Goal: Transaction & Acquisition: Purchase product/service

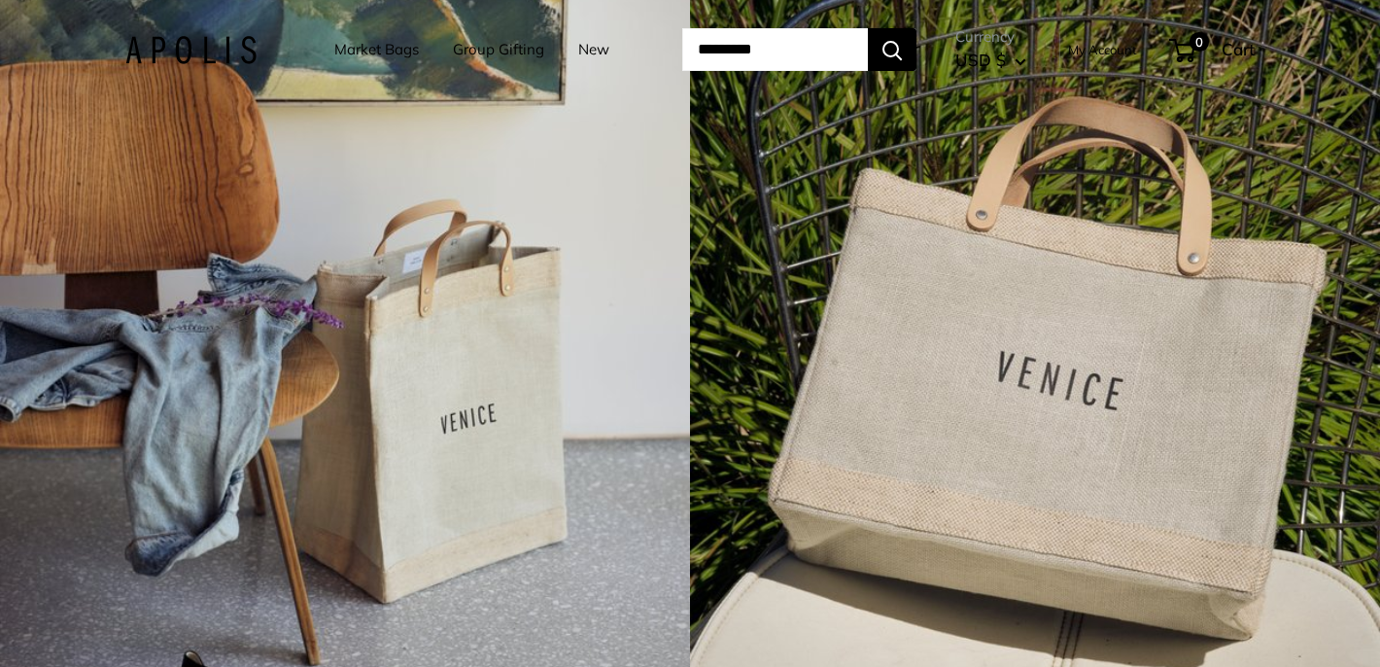
click at [350, 50] on link "Market Bags" at bounding box center [376, 49] width 85 height 27
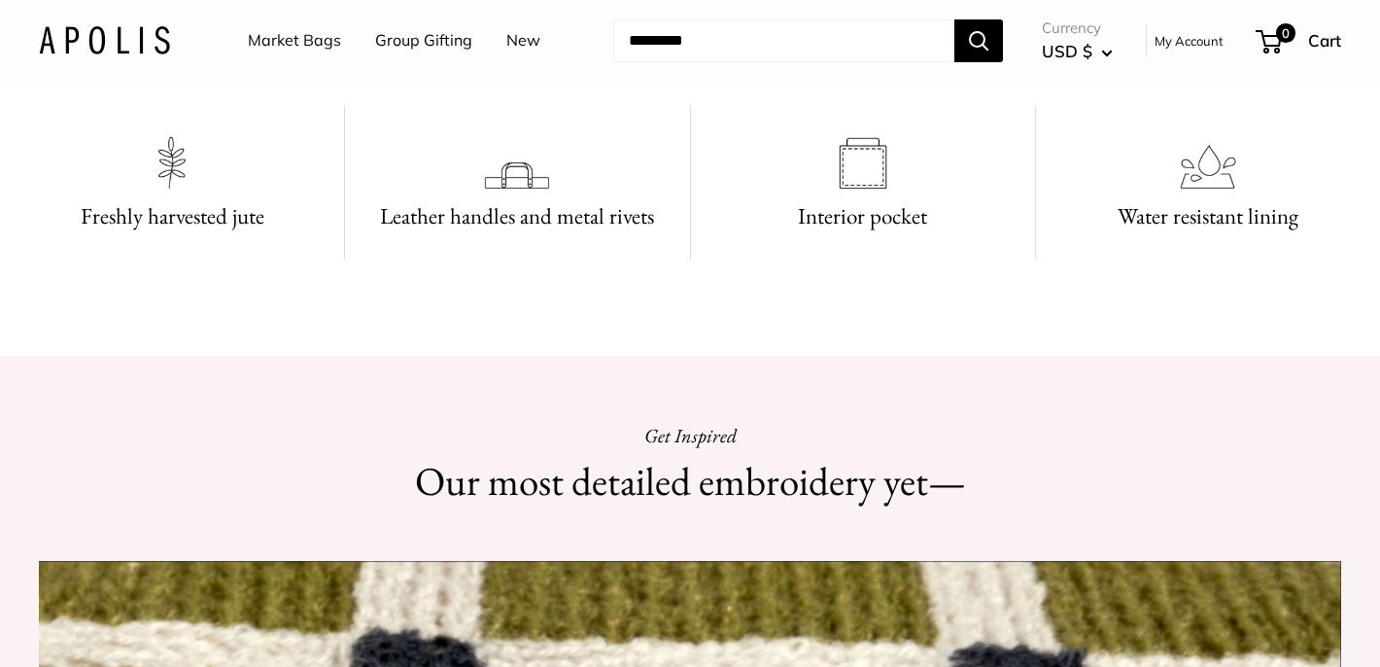
scroll to position [1044, 0]
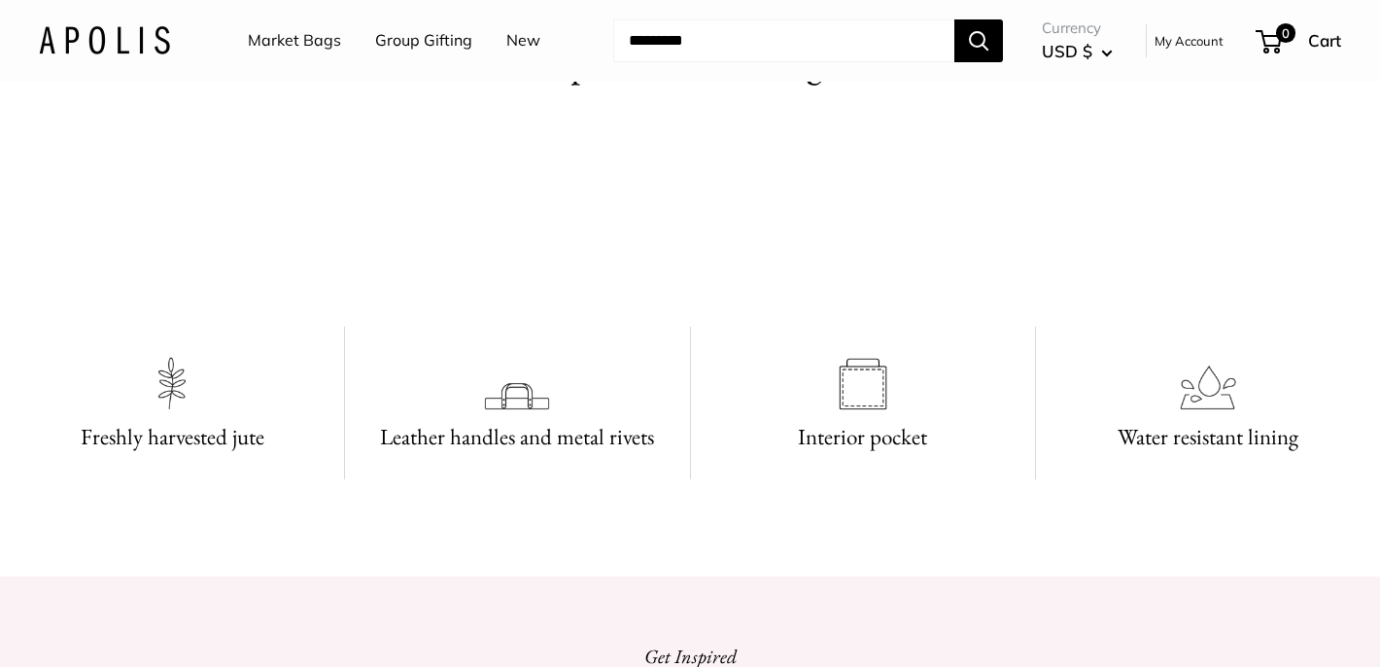
click at [526, 35] on link "New" at bounding box center [523, 40] width 34 height 29
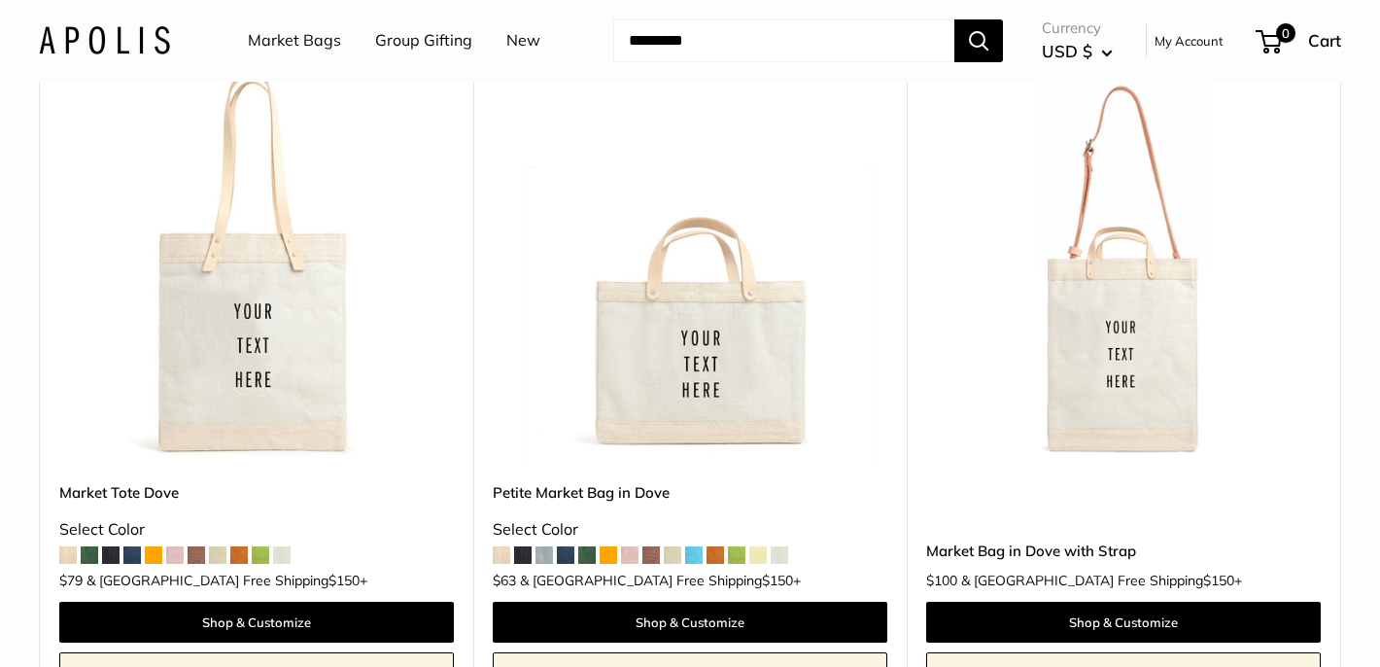
scroll to position [268, 0]
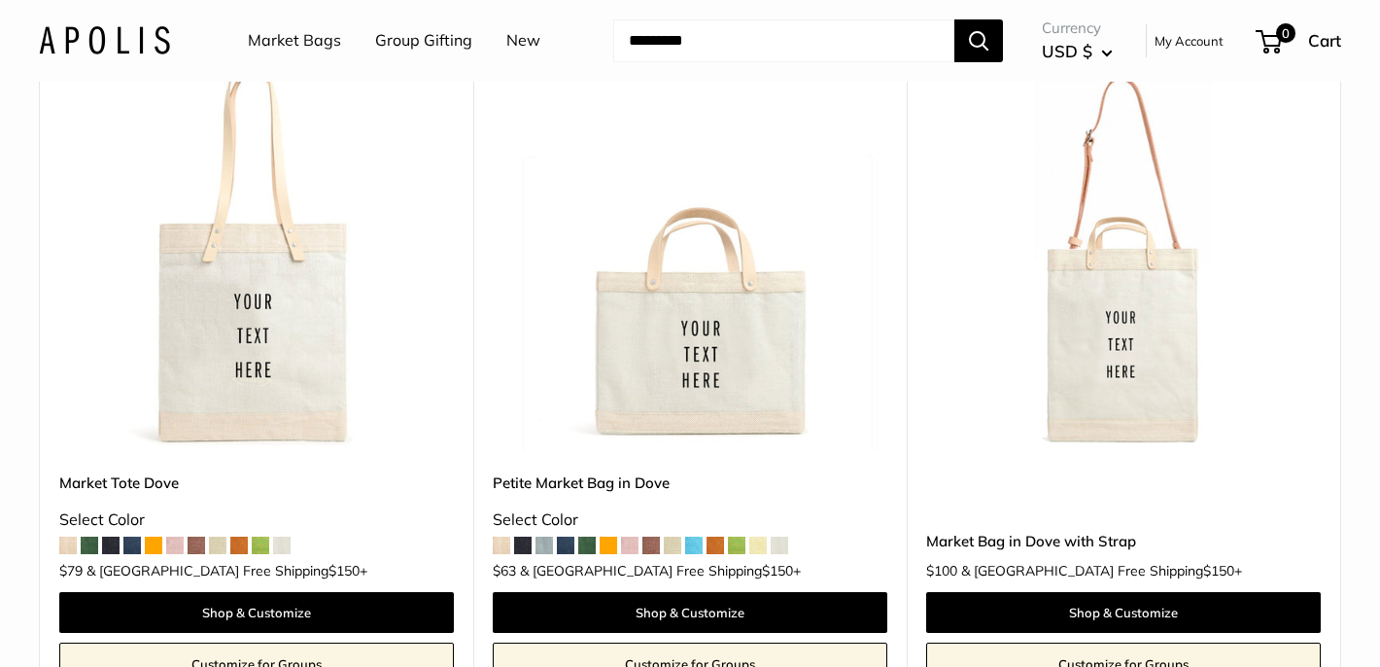
click at [587, 543] on span at bounding box center [586, 544] width 17 height 17
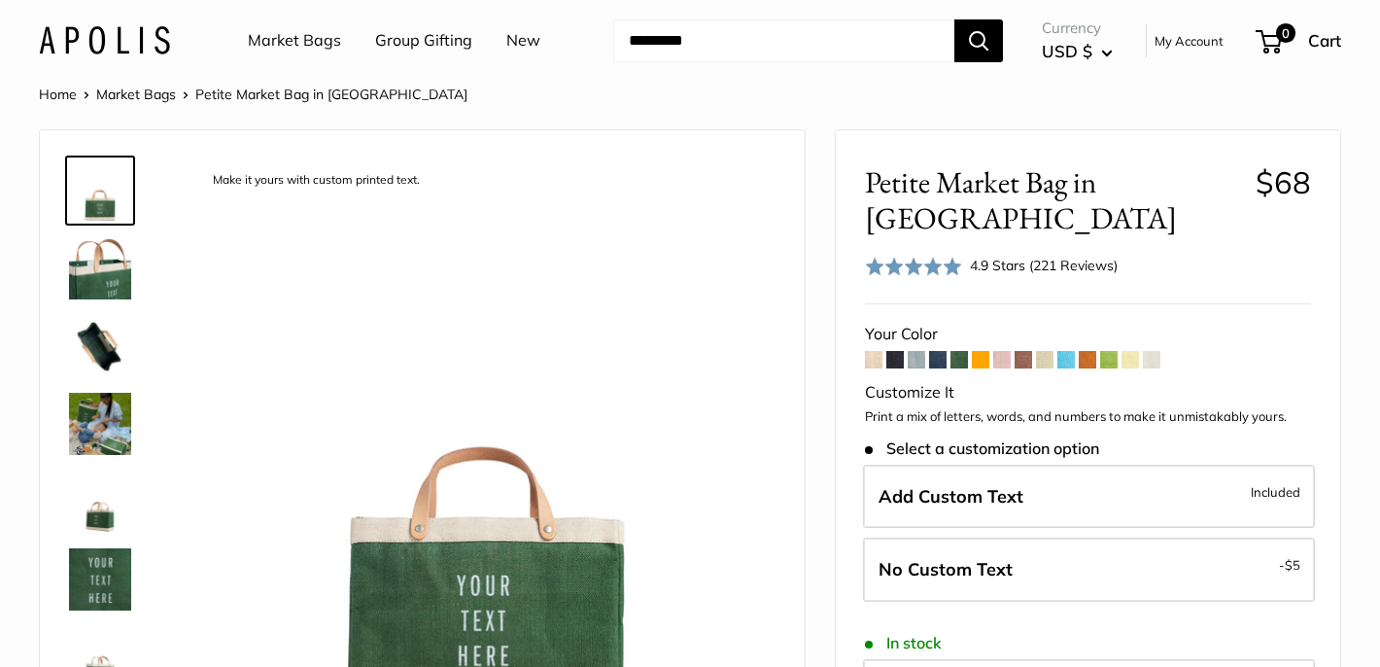
click at [105, 262] on img at bounding box center [100, 268] width 62 height 62
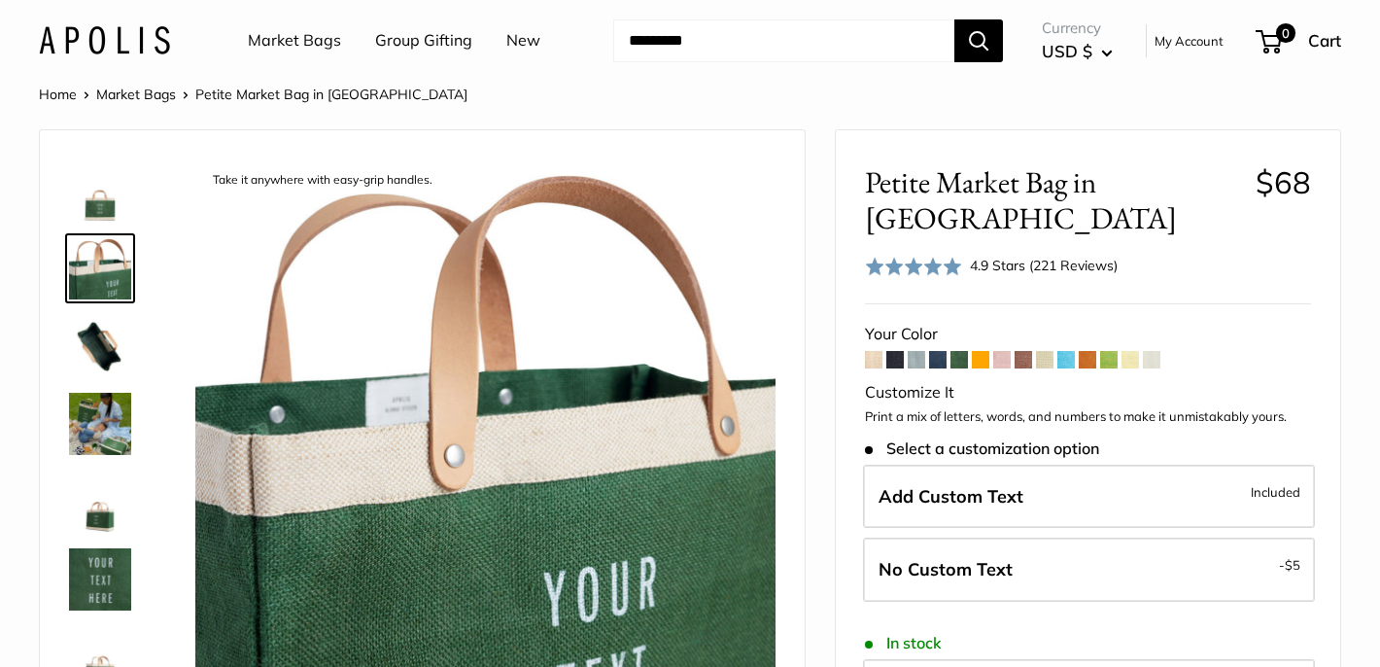
click at [97, 341] on img at bounding box center [100, 346] width 62 height 62
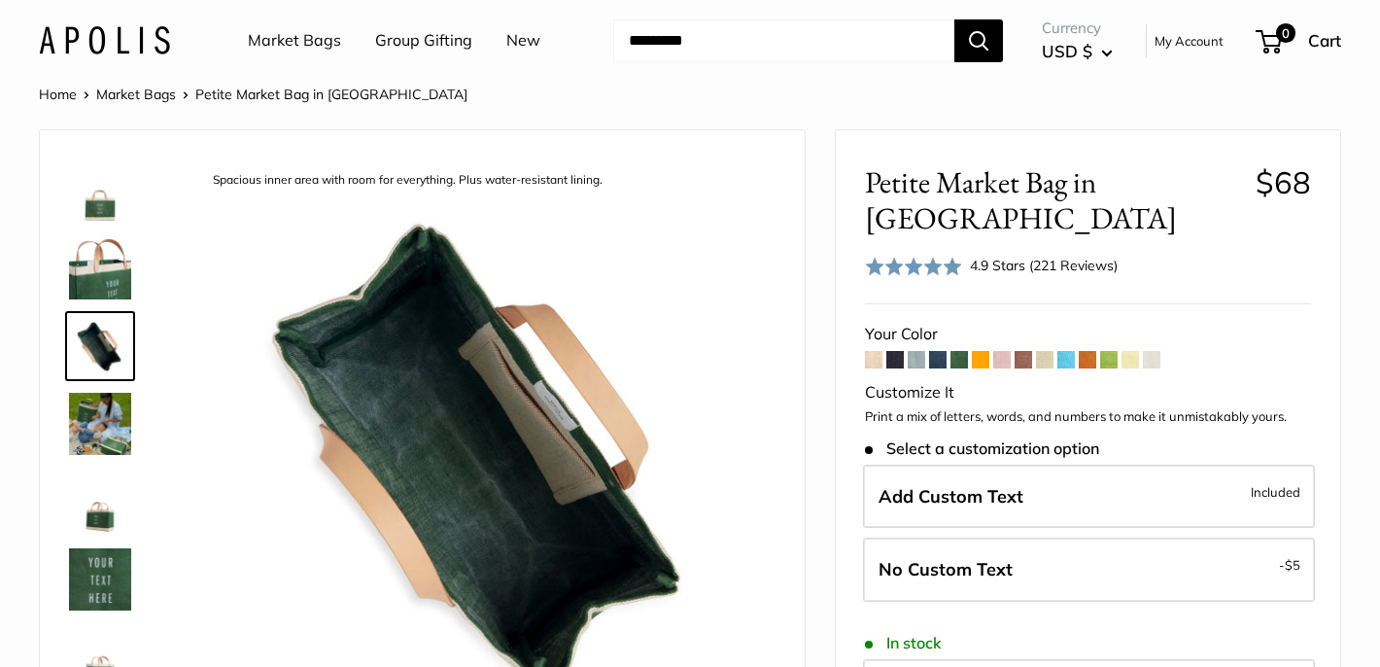
click at [79, 430] on img at bounding box center [100, 424] width 62 height 62
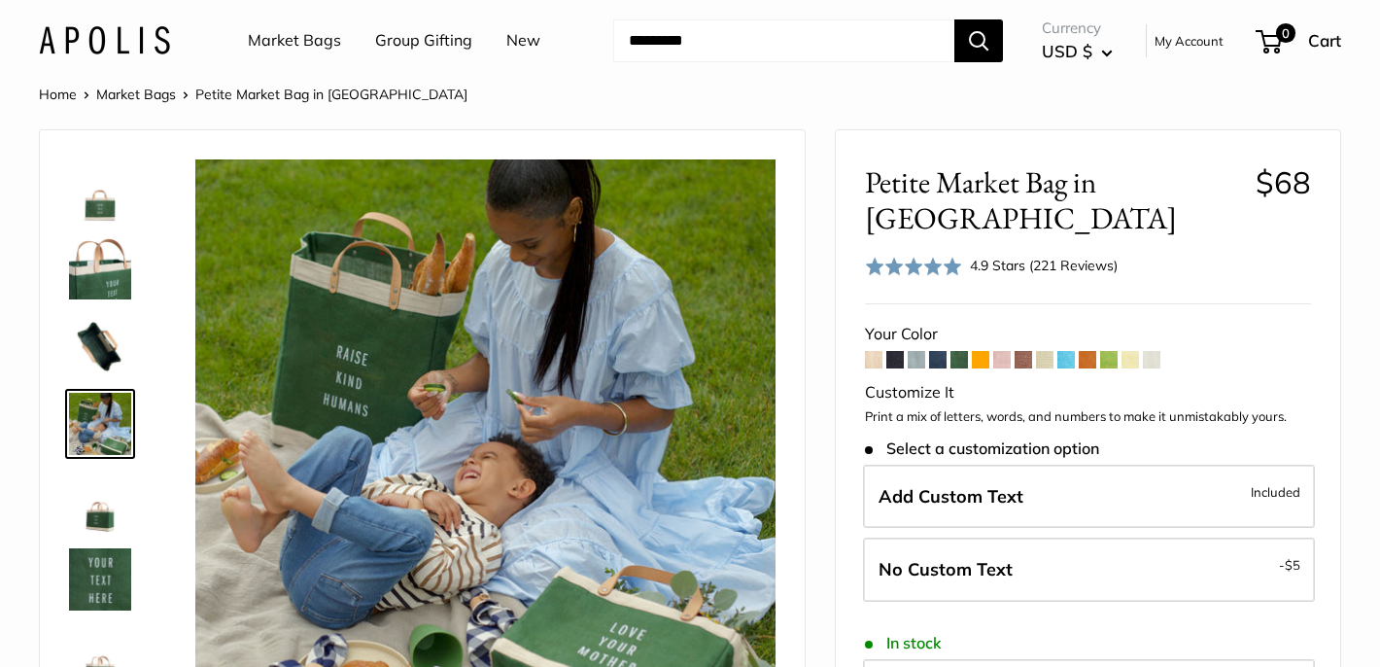
click at [91, 567] on img at bounding box center [100, 579] width 62 height 62
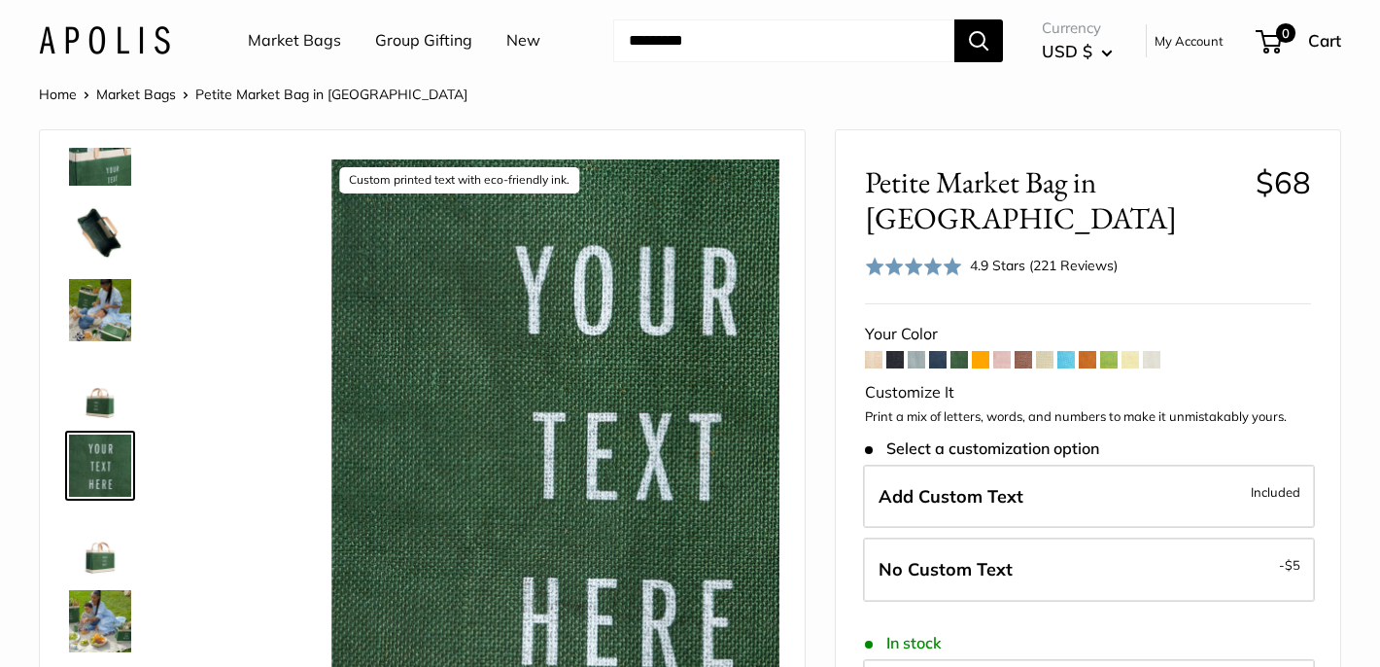
scroll to position [138, 0]
